Goal: Task Accomplishment & Management: Use online tool/utility

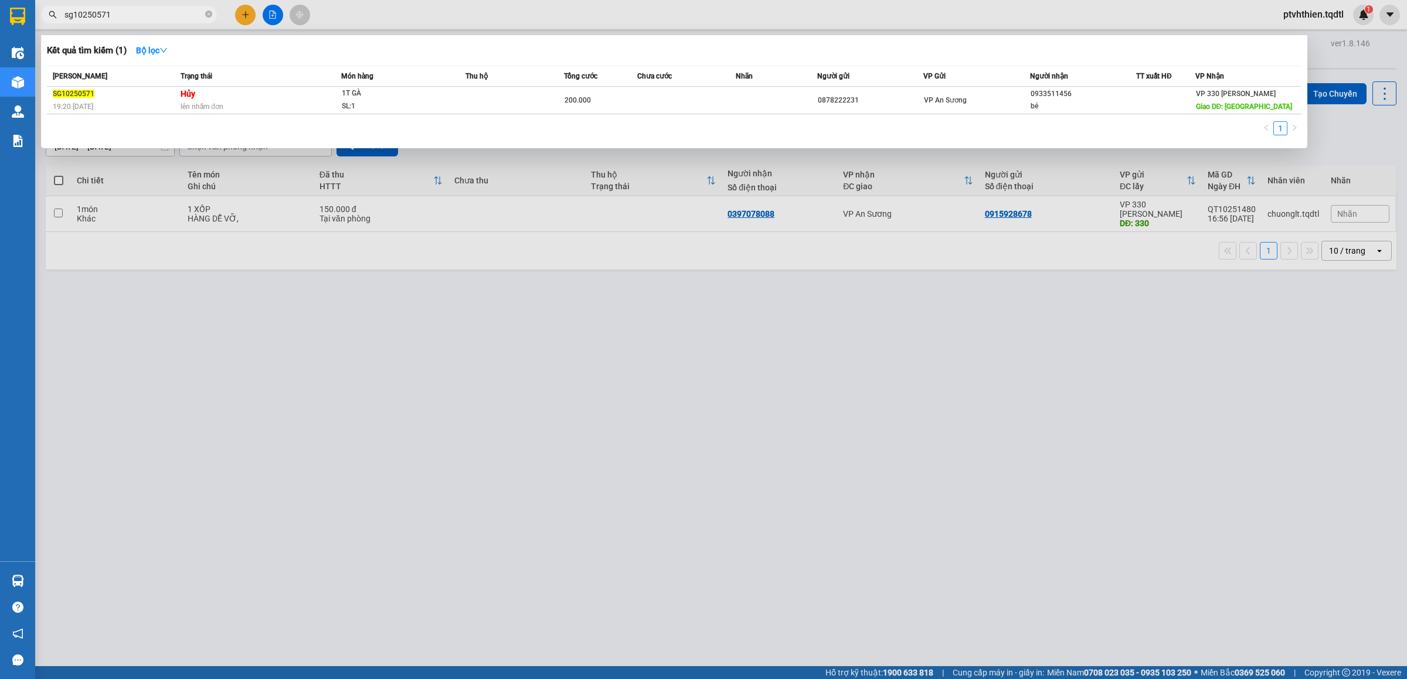
click at [264, 16] on div at bounding box center [703, 339] width 1407 height 679
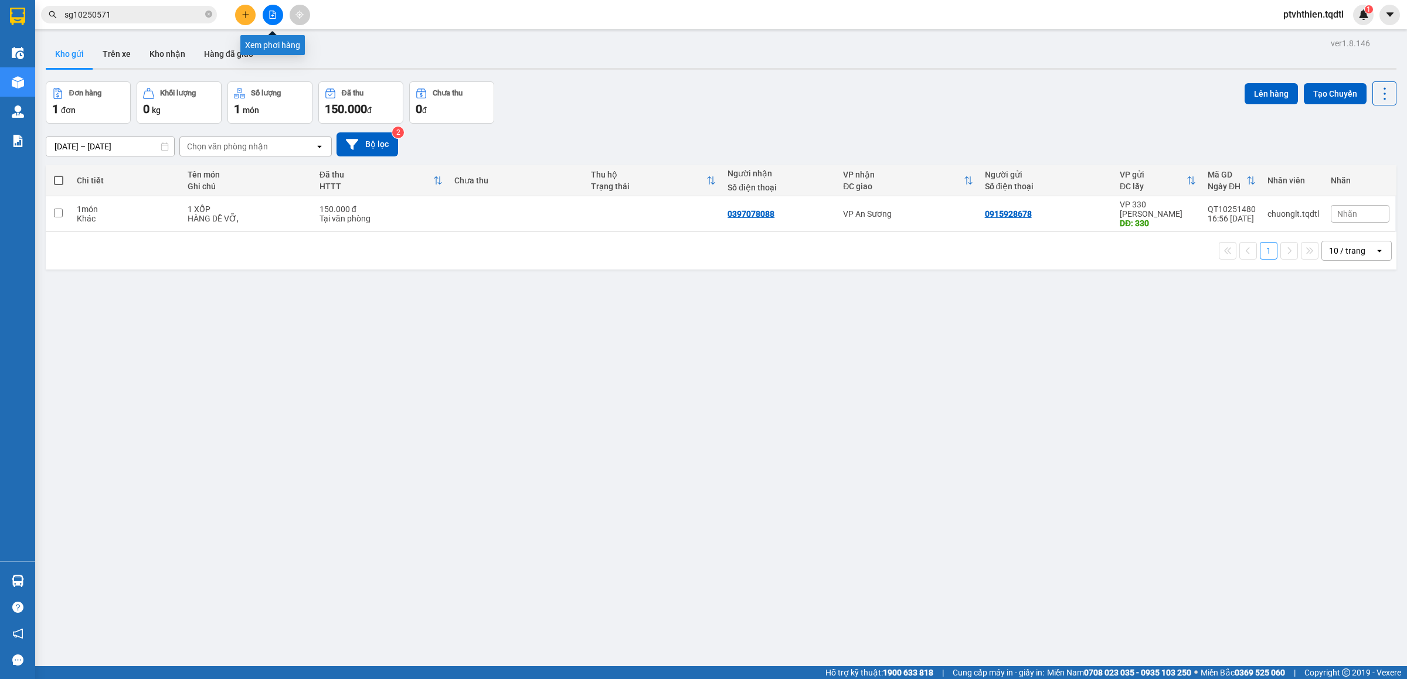
click at [271, 18] on icon "file-add" at bounding box center [273, 15] width 6 height 8
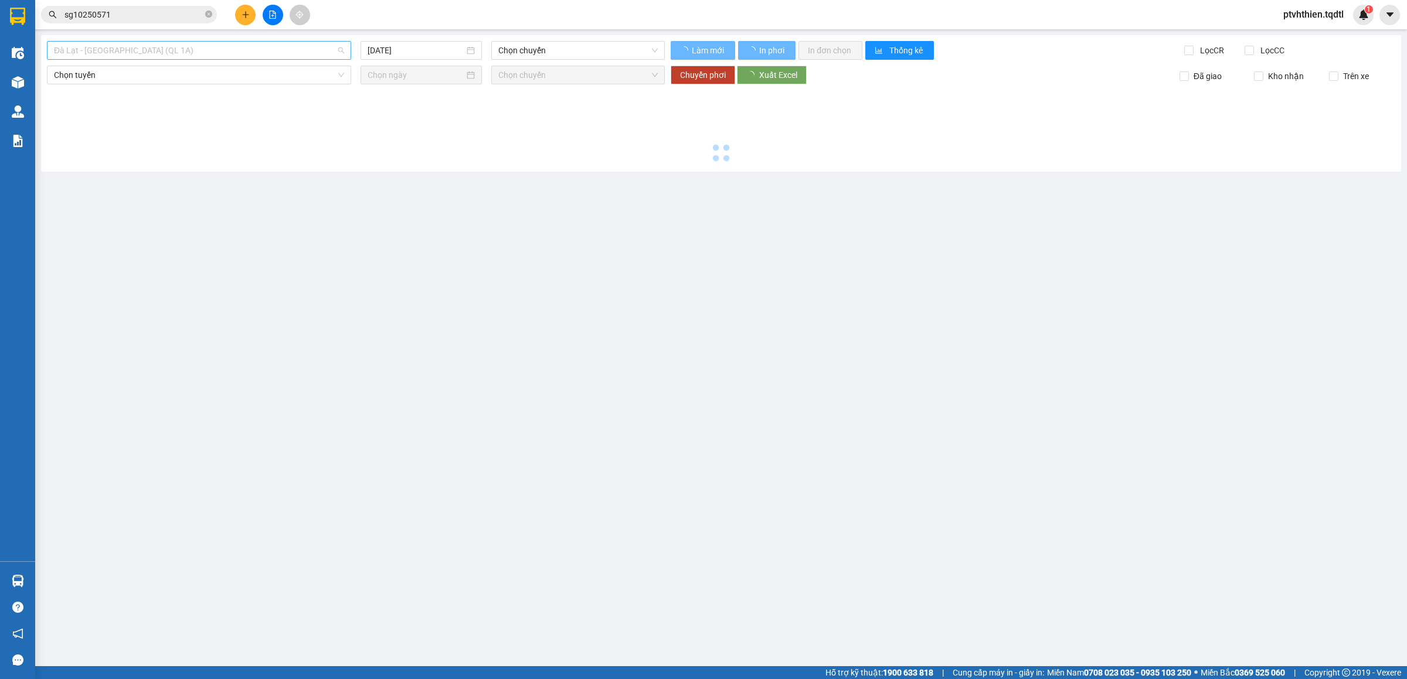
click at [241, 53] on span "Đà Lạt - [GEOGRAPHIC_DATA] (QL 1A)" at bounding box center [199, 51] width 290 height 18
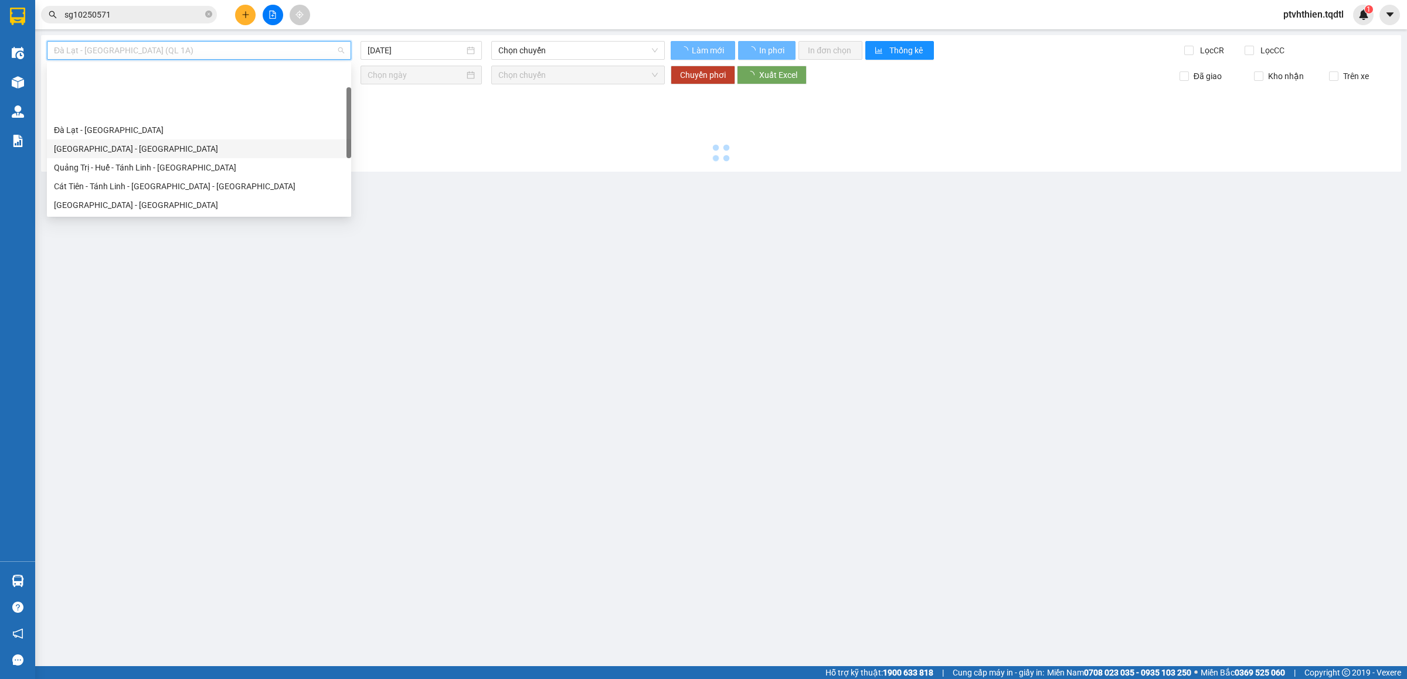
scroll to position [59, 0]
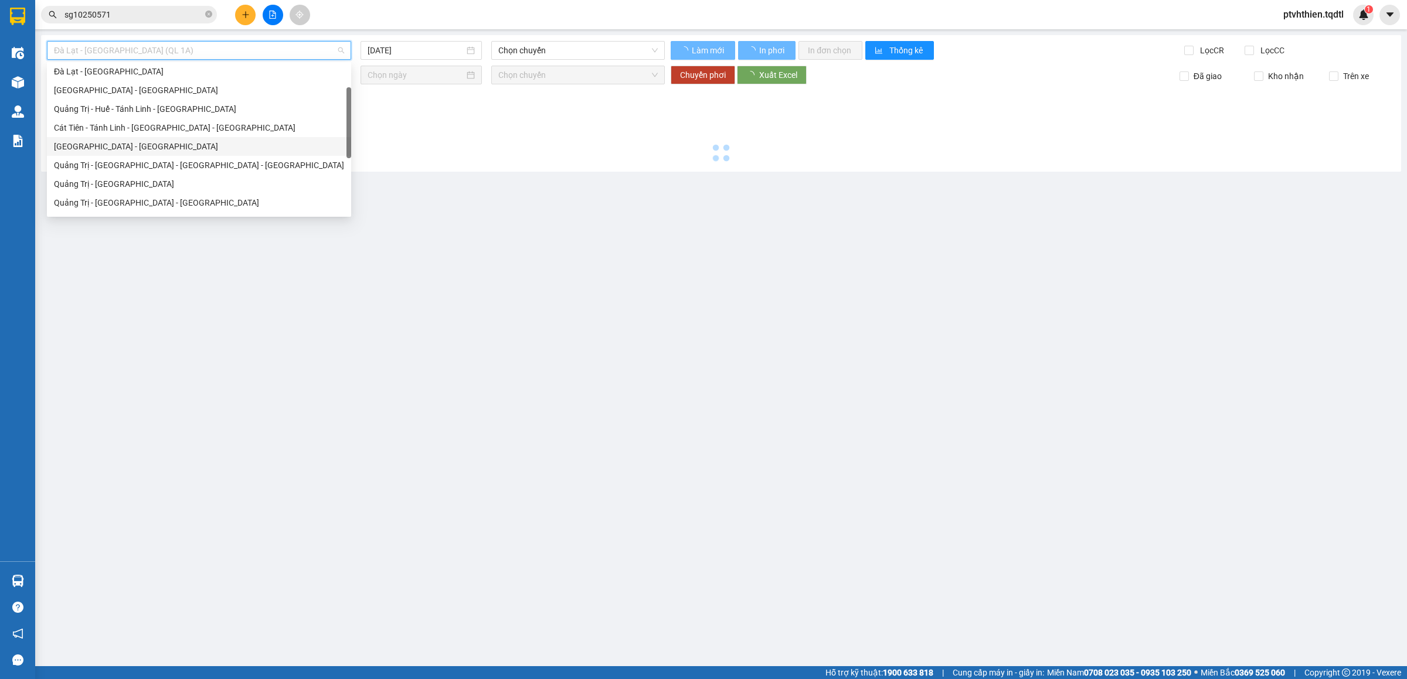
type input "[DATE]"
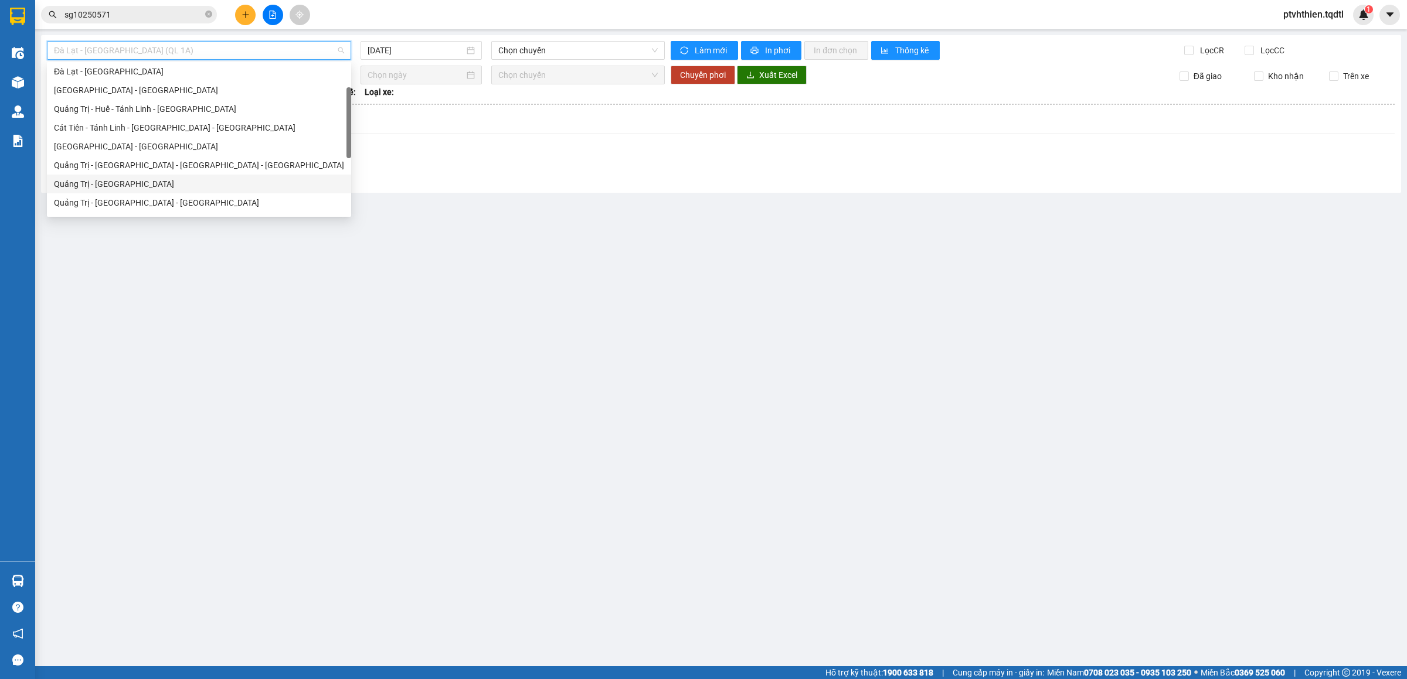
click at [138, 178] on div "Quảng Trị - [GEOGRAPHIC_DATA]" at bounding box center [199, 184] width 290 height 13
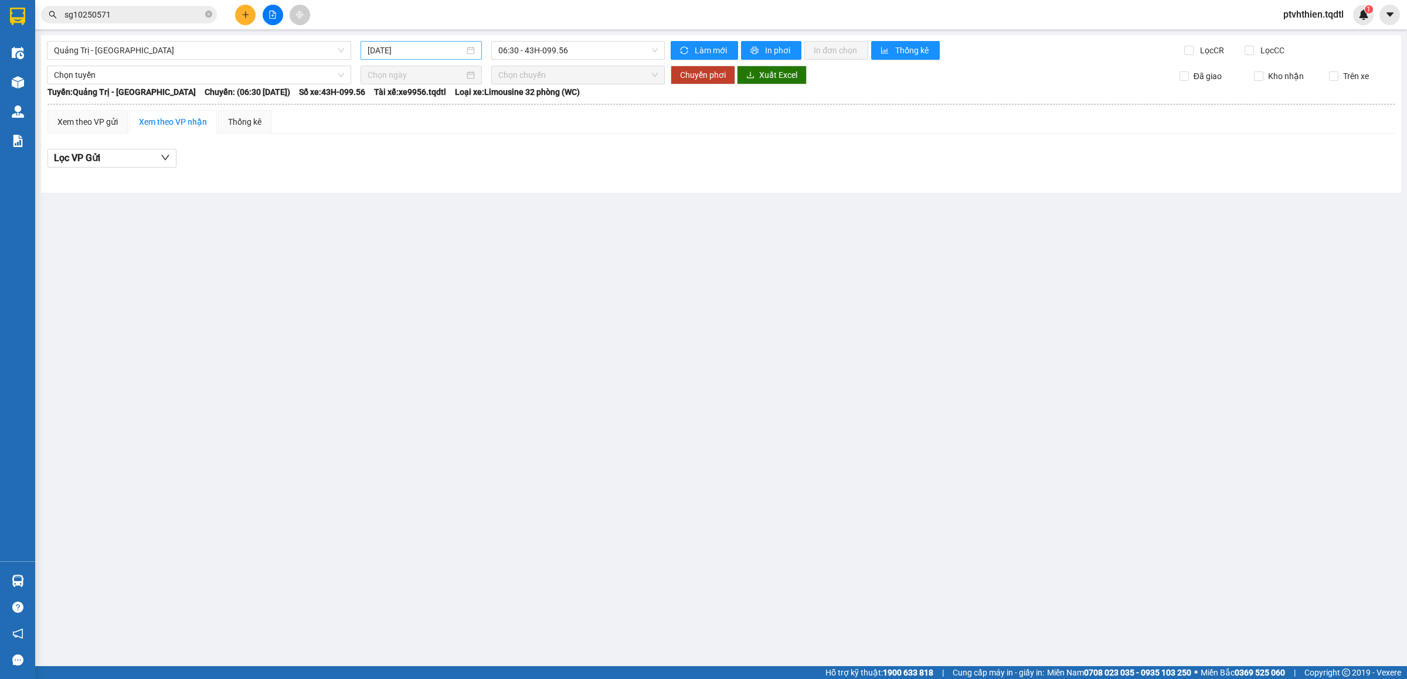
click at [440, 57] on div "[DATE]" at bounding box center [420, 50] width 121 height 19
click at [508, 139] on div "11" at bounding box center [505, 137] width 14 height 14
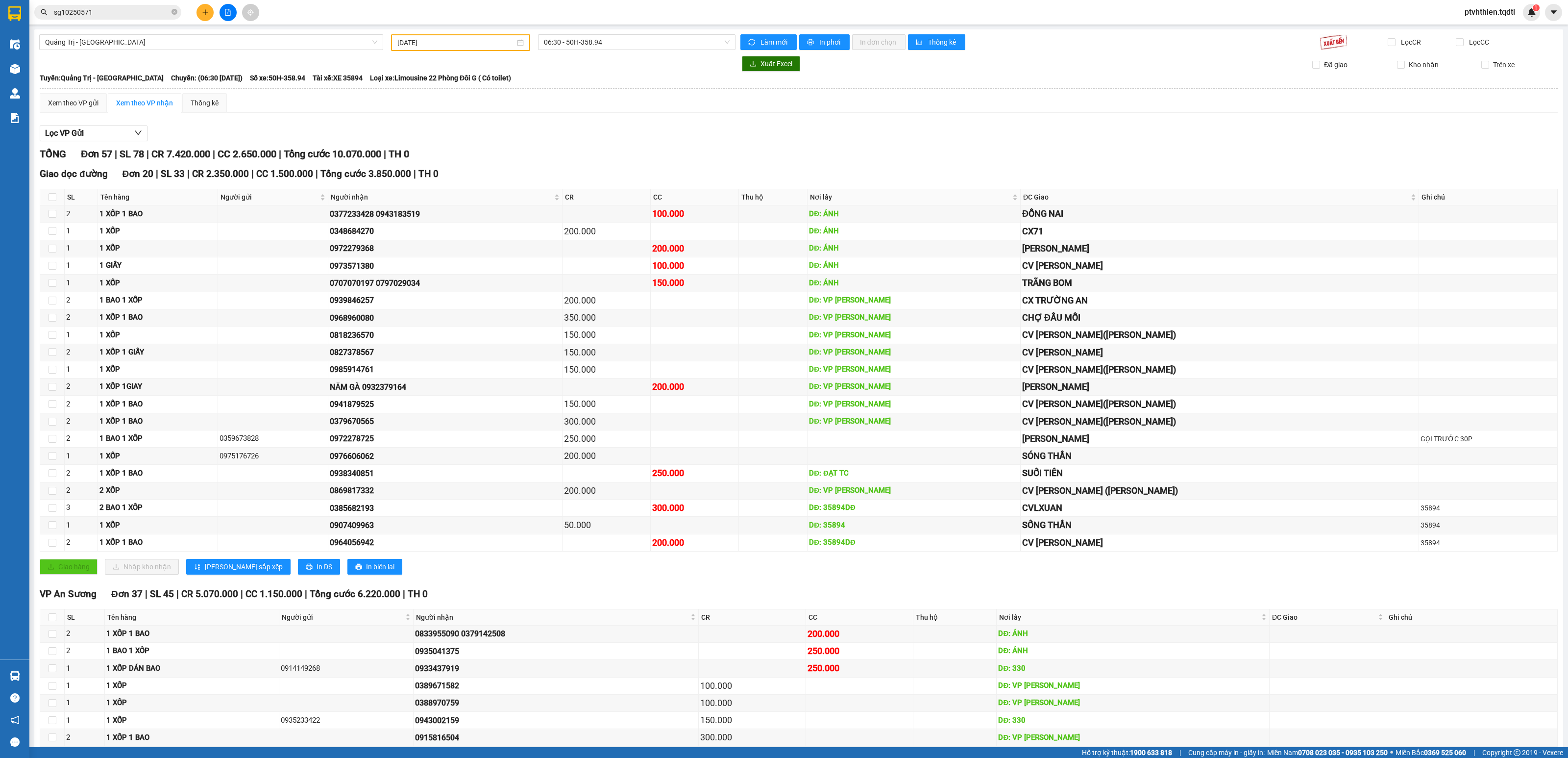
click at [922, 169] on div "Giao dọc đường Đơn 20 | SL 33 | CR 2.350.000 | CC 1.500.000 | Tổng cước 3.850.0…" at bounding box center [799, 174] width 1519 height 15
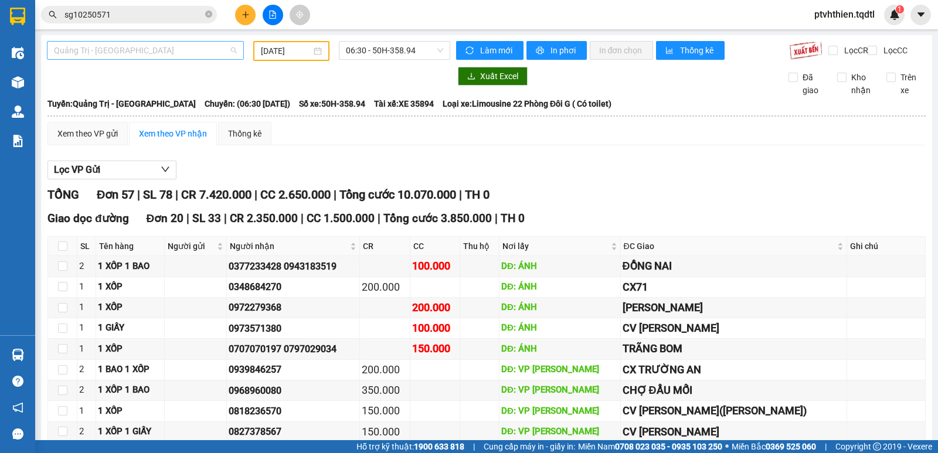
click at [150, 52] on span "Quảng Trị - [GEOGRAPHIC_DATA]" at bounding box center [145, 51] width 183 height 18
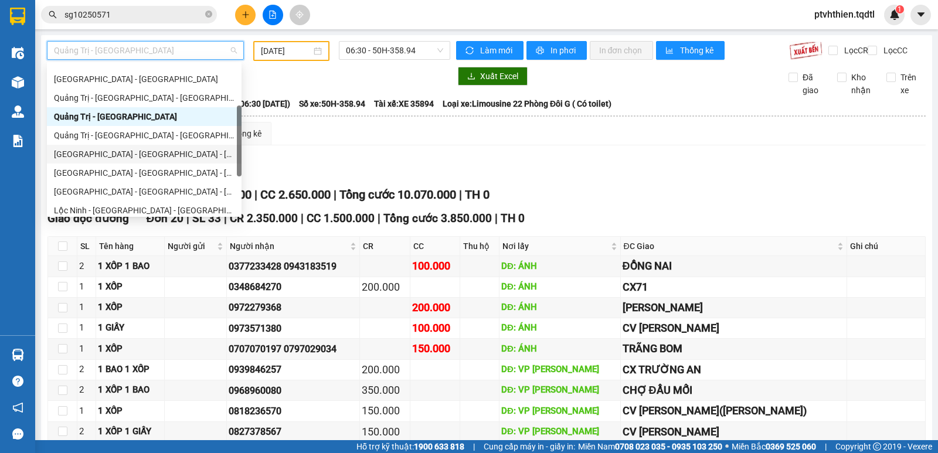
scroll to position [87, 0]
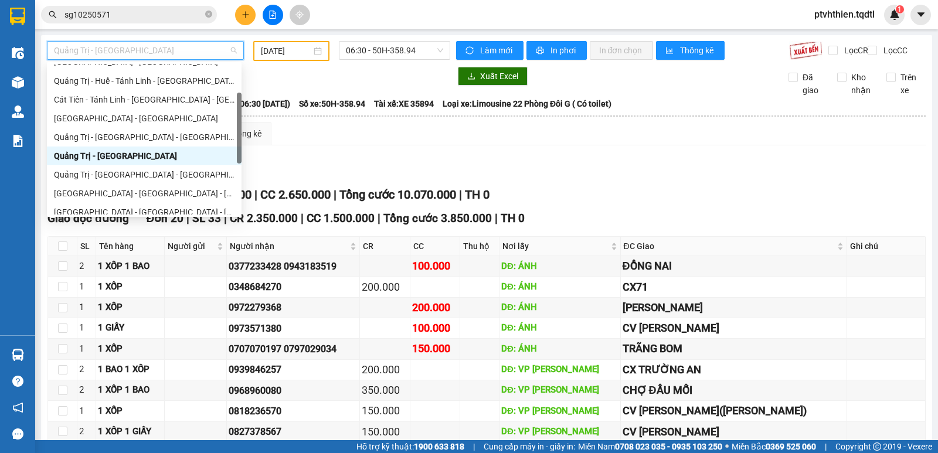
click at [102, 150] on div "Quảng Trị - [GEOGRAPHIC_DATA]" at bounding box center [144, 155] width 181 height 13
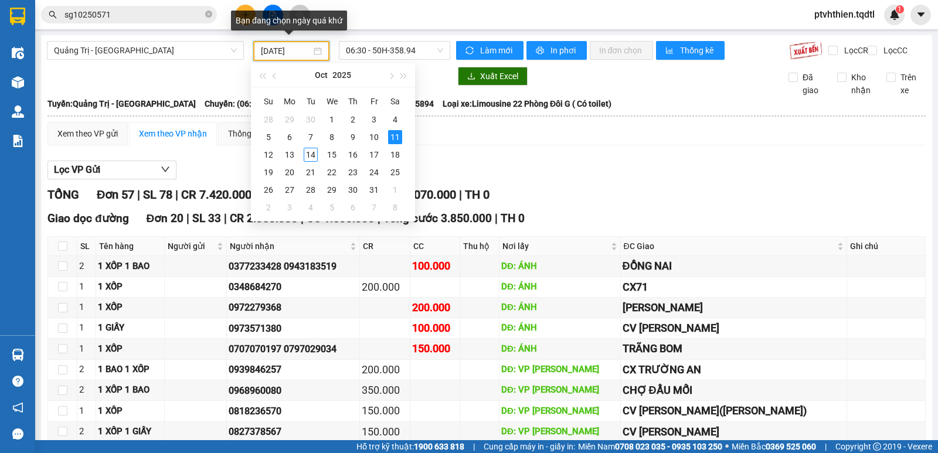
click at [302, 50] on input "[DATE]" at bounding box center [286, 51] width 51 height 13
click at [379, 133] on div "10" at bounding box center [374, 137] width 14 height 14
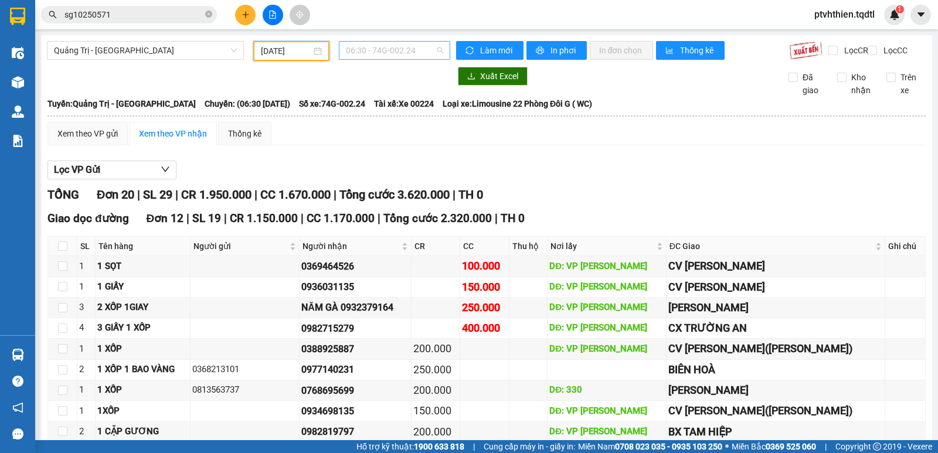
click at [421, 53] on span "06:30 - 74G-002.24" at bounding box center [394, 51] width 97 height 18
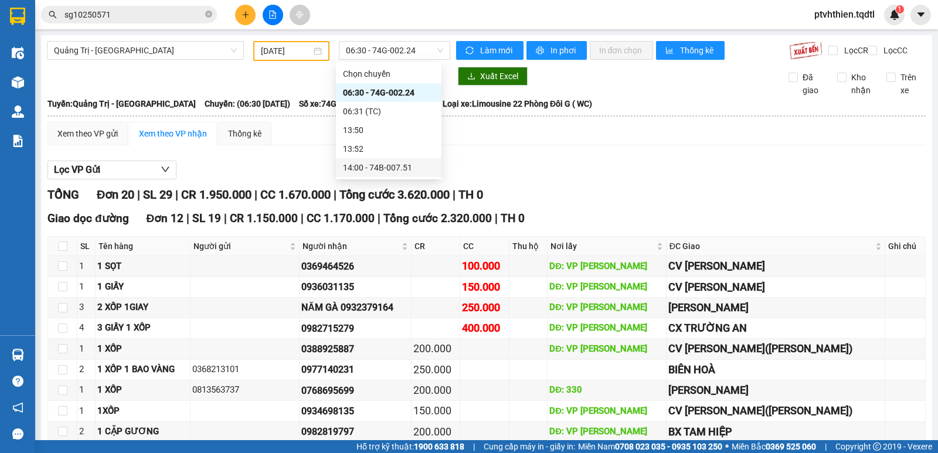
click at [488, 145] on div "Xem theo VP gửi Xem theo VP nhận Thống kê" at bounding box center [486, 133] width 878 height 23
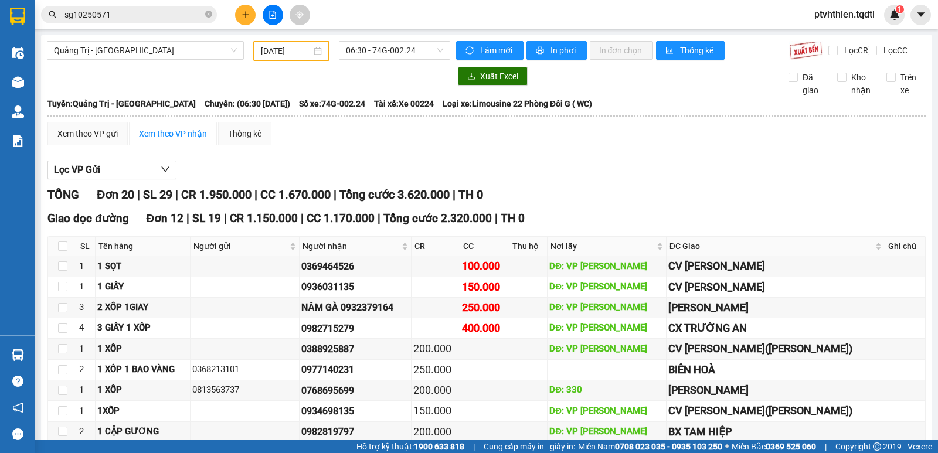
click at [300, 55] on input "[DATE]" at bounding box center [286, 51] width 51 height 13
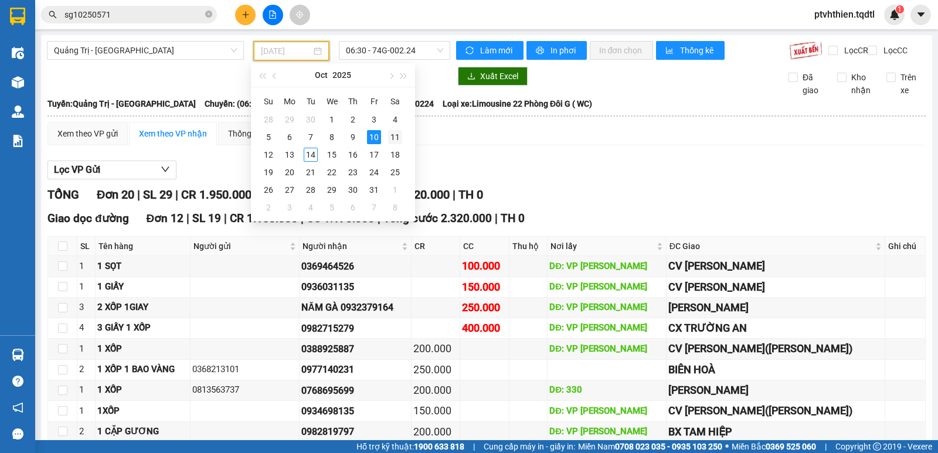
click at [394, 134] on div "11" at bounding box center [395, 137] width 14 height 14
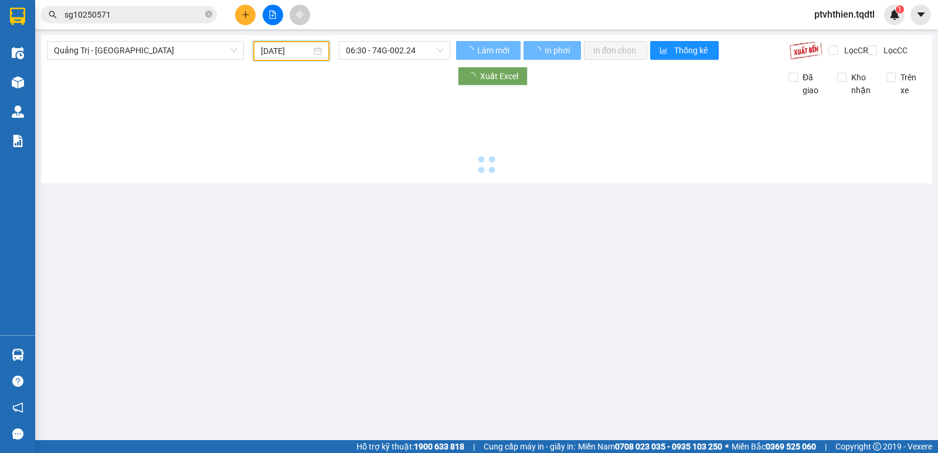
type input "[DATE]"
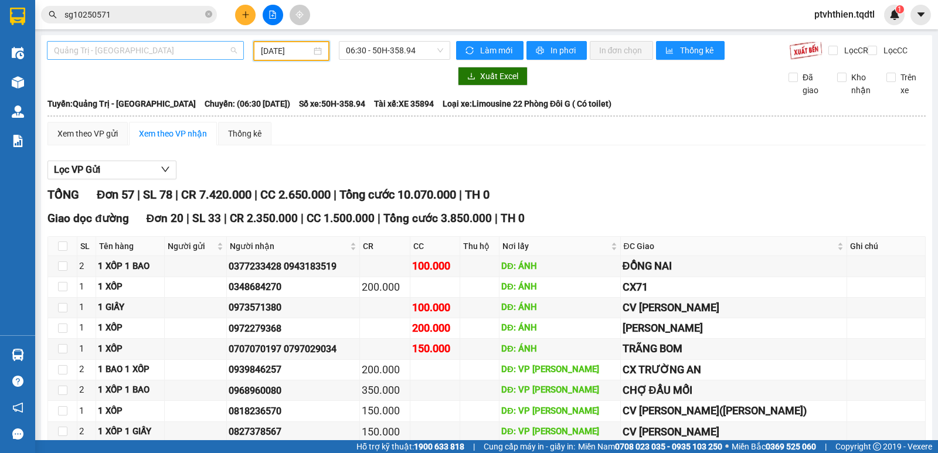
click at [131, 55] on span "Quảng Trị - [GEOGRAPHIC_DATA]" at bounding box center [145, 51] width 183 height 18
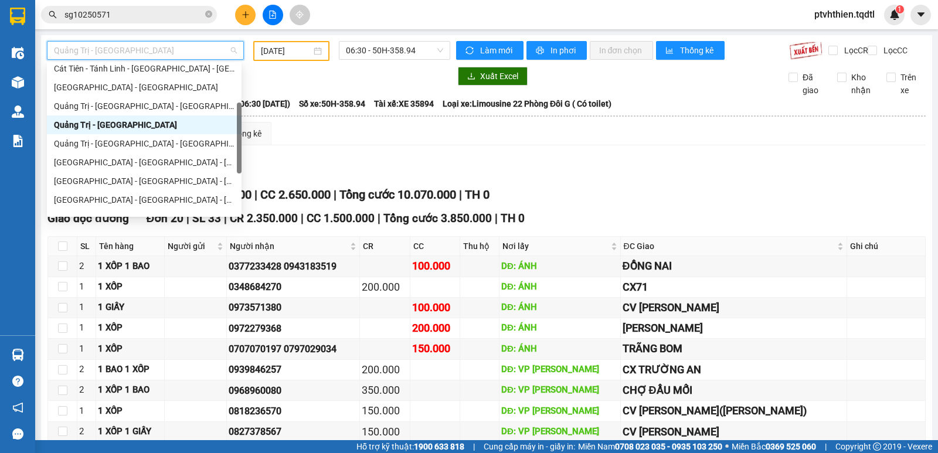
scroll to position [157, 0]
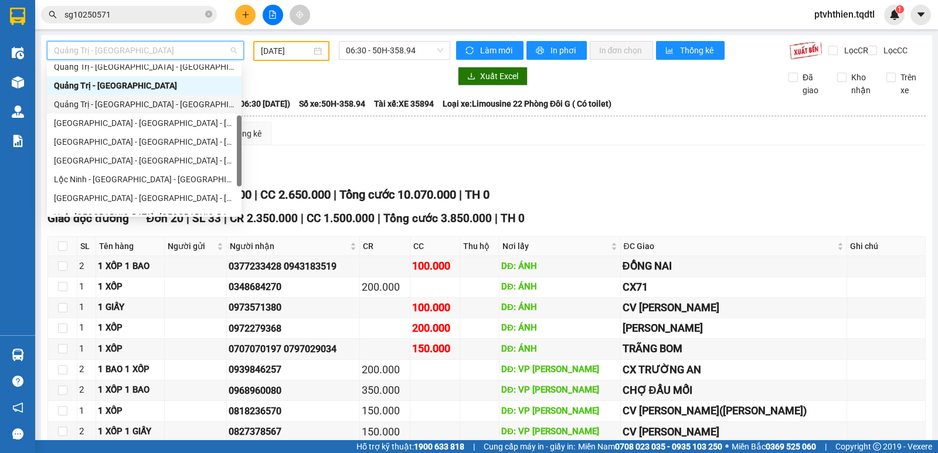
click at [142, 100] on div "Quảng Trị - [GEOGRAPHIC_DATA] - [GEOGRAPHIC_DATA]" at bounding box center [144, 104] width 181 height 13
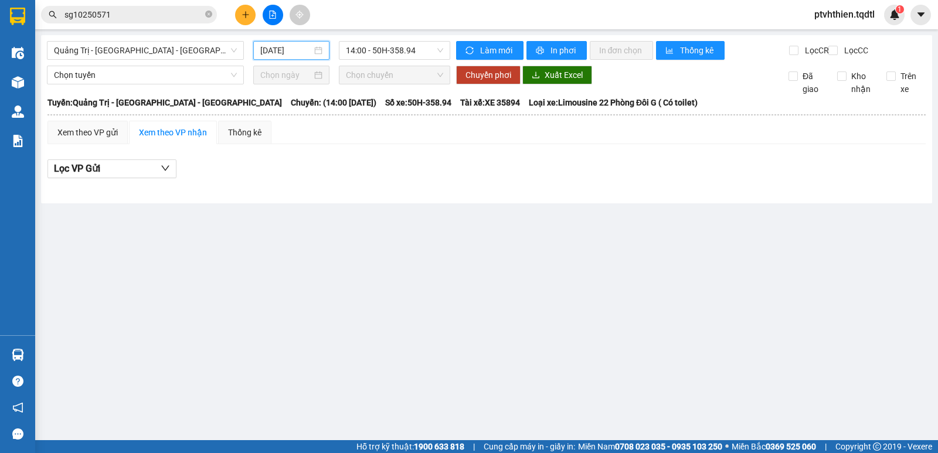
click at [298, 50] on input "[DATE]" at bounding box center [286, 50] width 52 height 13
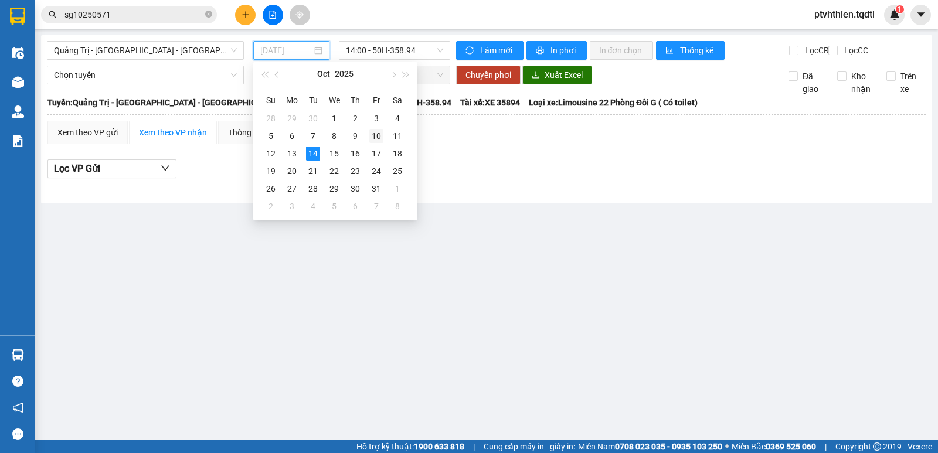
click at [371, 139] on div "10" at bounding box center [376, 136] width 14 height 14
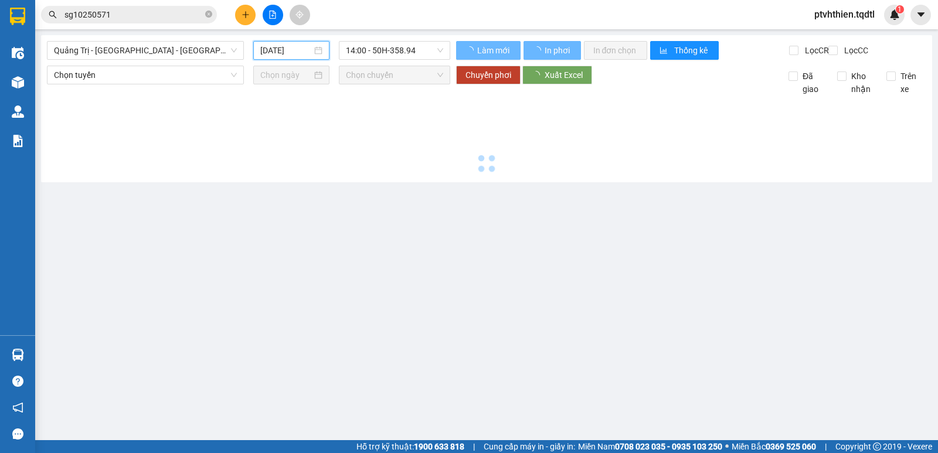
type input "[DATE]"
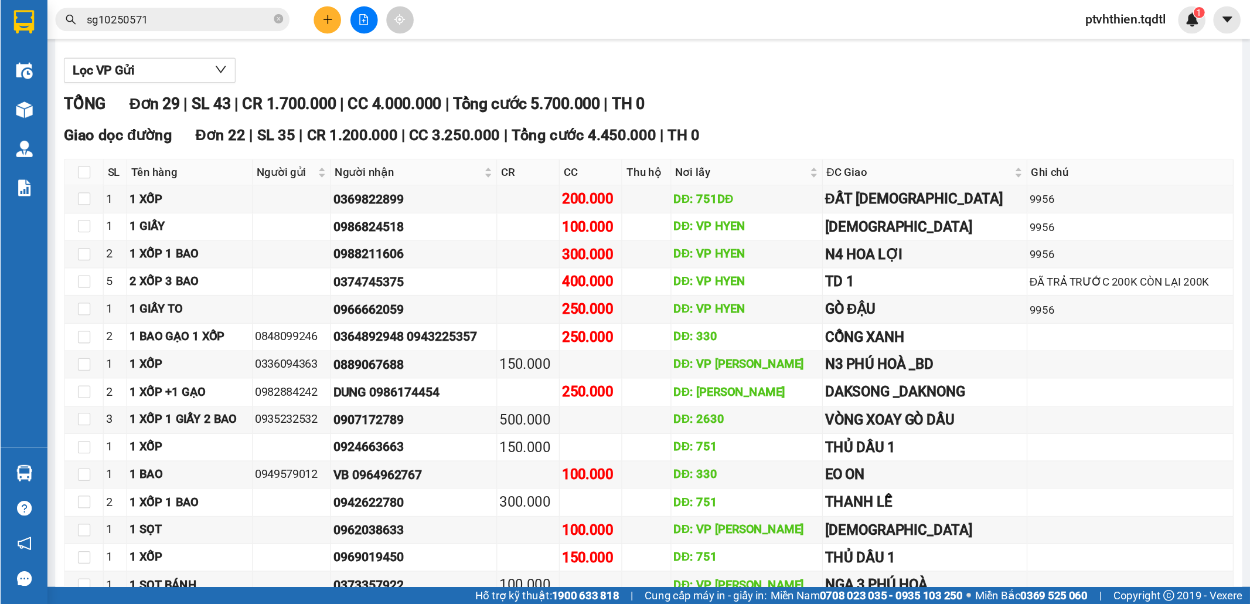
scroll to position [156, 0]
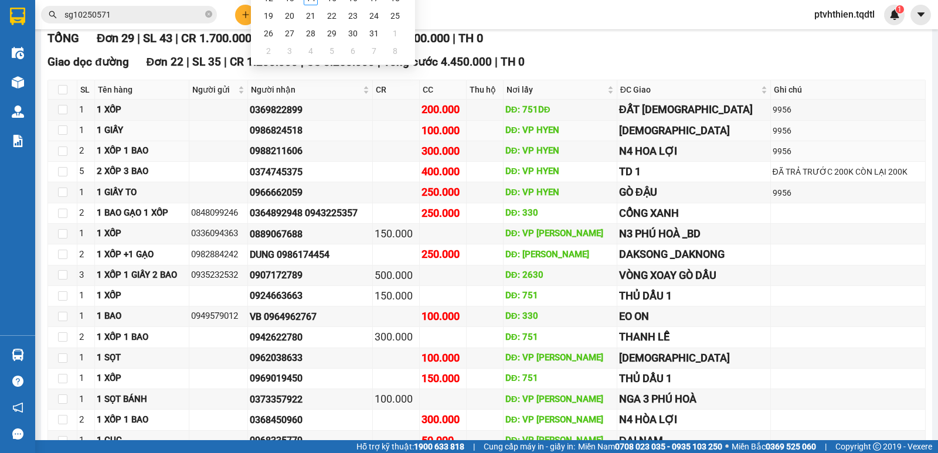
drag, startPoint x: 385, startPoint y: 154, endPoint x: 393, endPoint y: 141, distance: 15.5
click at [391, 148] on tbody "1 1 XỐP 0369822899 200.000 DĐ: 751DĐ ĐẤT THÁNH 9956 1 1 GIẤY 0986824518 100.000…" at bounding box center [486, 327] width 877 height 455
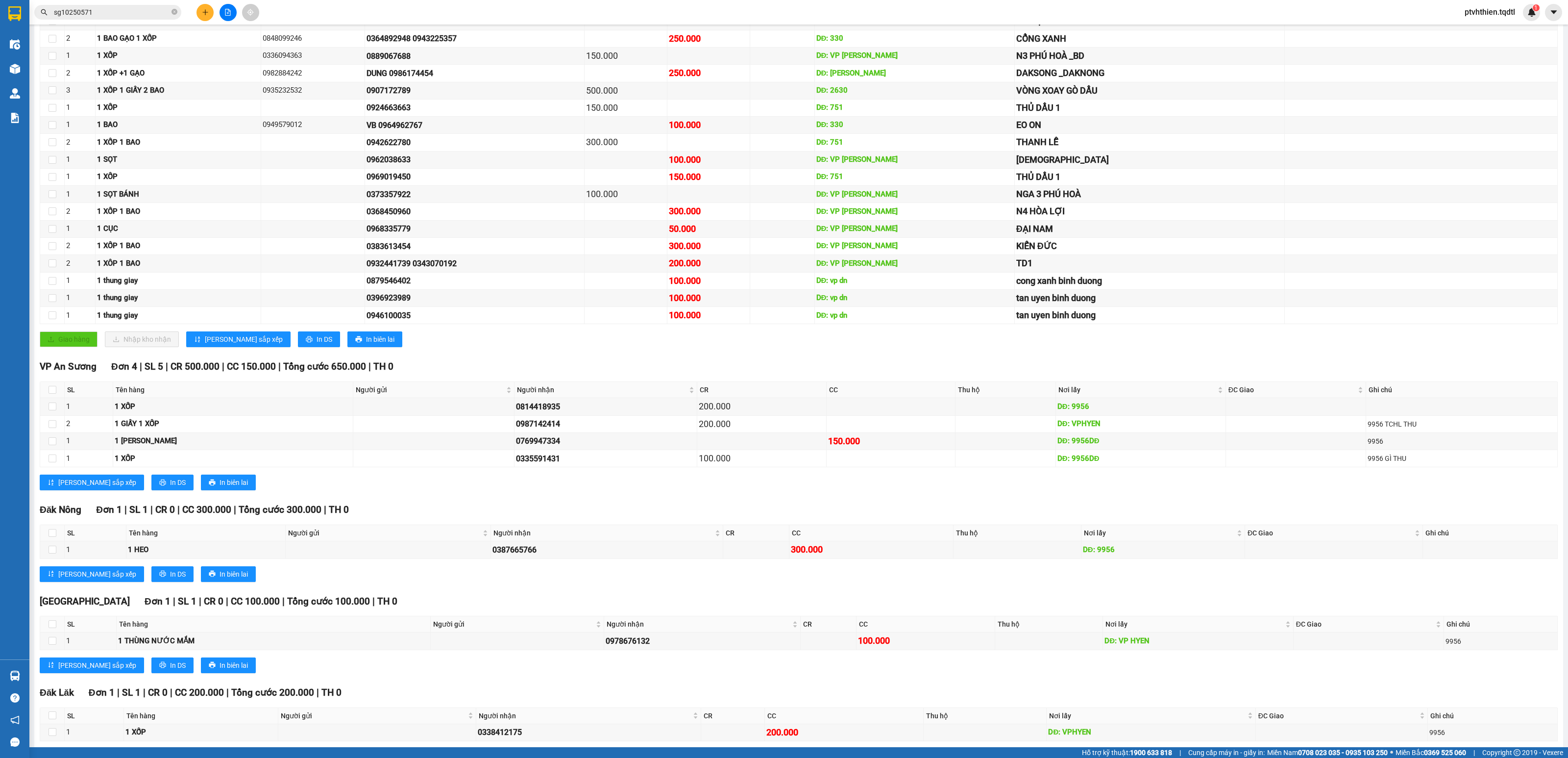
scroll to position [328, 0]
